Goal: Transaction & Acquisition: Purchase product/service

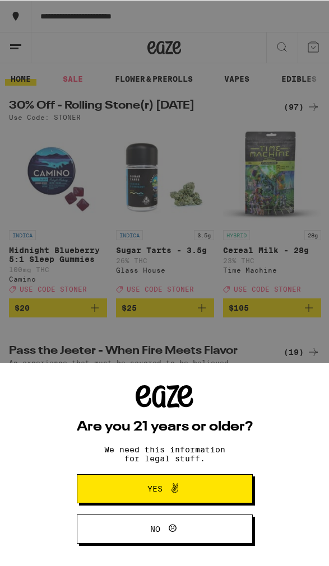
click at [112, 476] on button "Yes" at bounding box center [165, 488] width 176 height 29
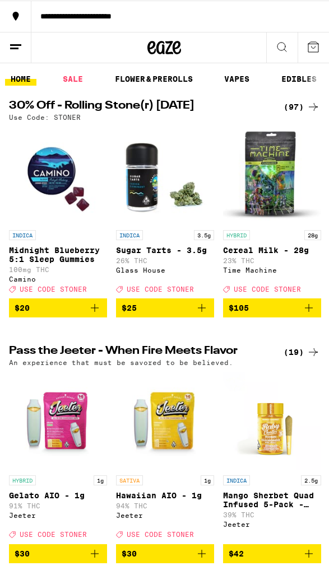
click at [196, 197] on img "Open page for Sugar Tarts - 3.5g from Glass House" at bounding box center [165, 175] width 98 height 98
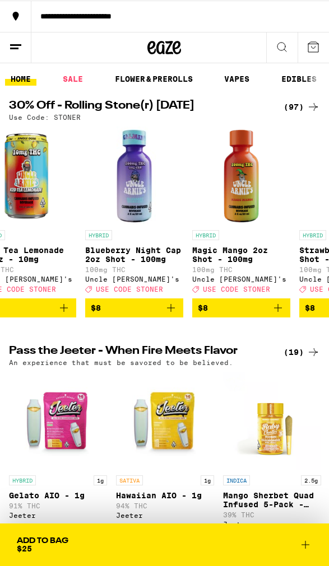
scroll to position [0, 565]
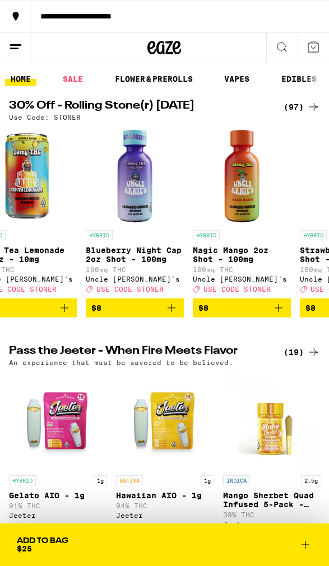
click at [179, 82] on link "FLOWER & PREROLLS" at bounding box center [153, 78] width 89 height 13
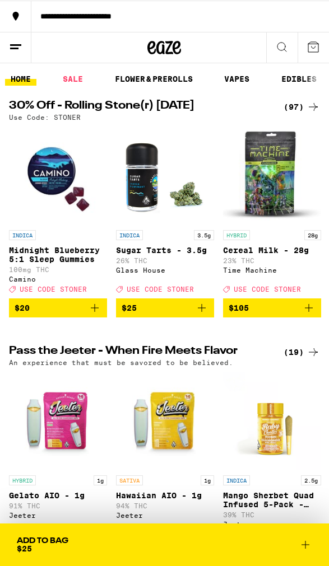
click at [76, 81] on link "SALE" at bounding box center [72, 78] width 31 height 13
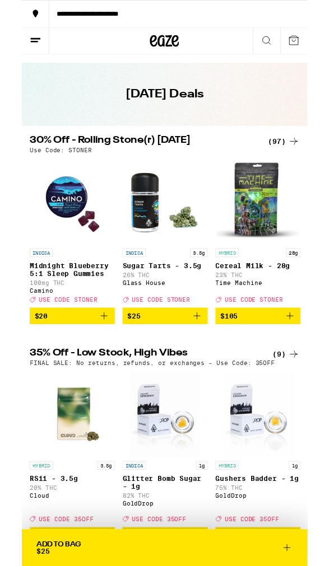
scroll to position [21, 0]
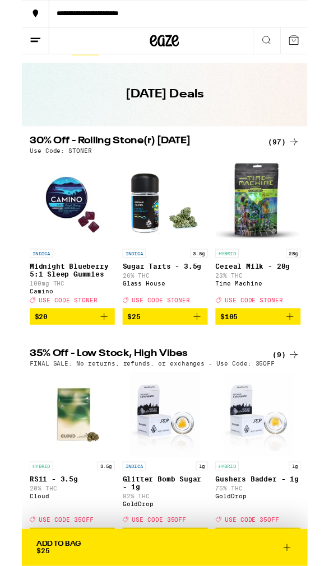
click at [281, 223] on img "Open page for Cereal Milk - 28g from Time Machine" at bounding box center [272, 232] width 98 height 98
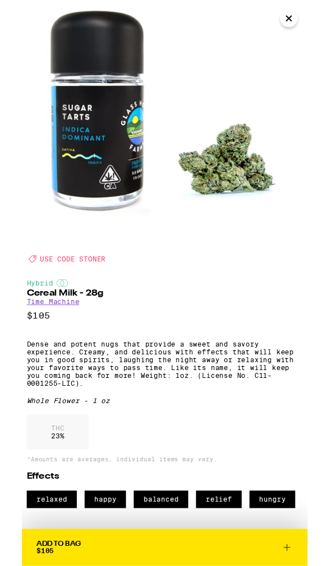
scroll to position [44, 0]
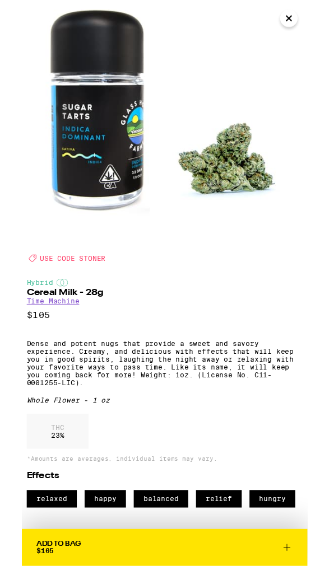
click at [311, 21] on icon "Close" at bounding box center [307, 21] width 13 height 17
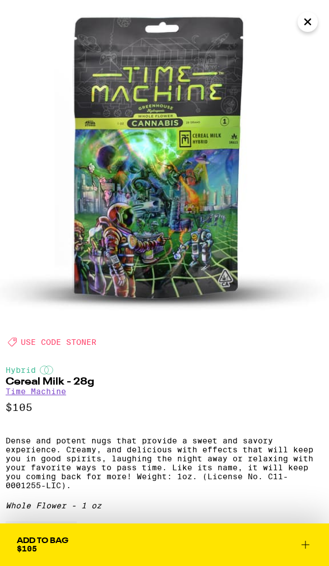
scroll to position [21, 0]
